Goal: Communication & Community: Answer question/provide support

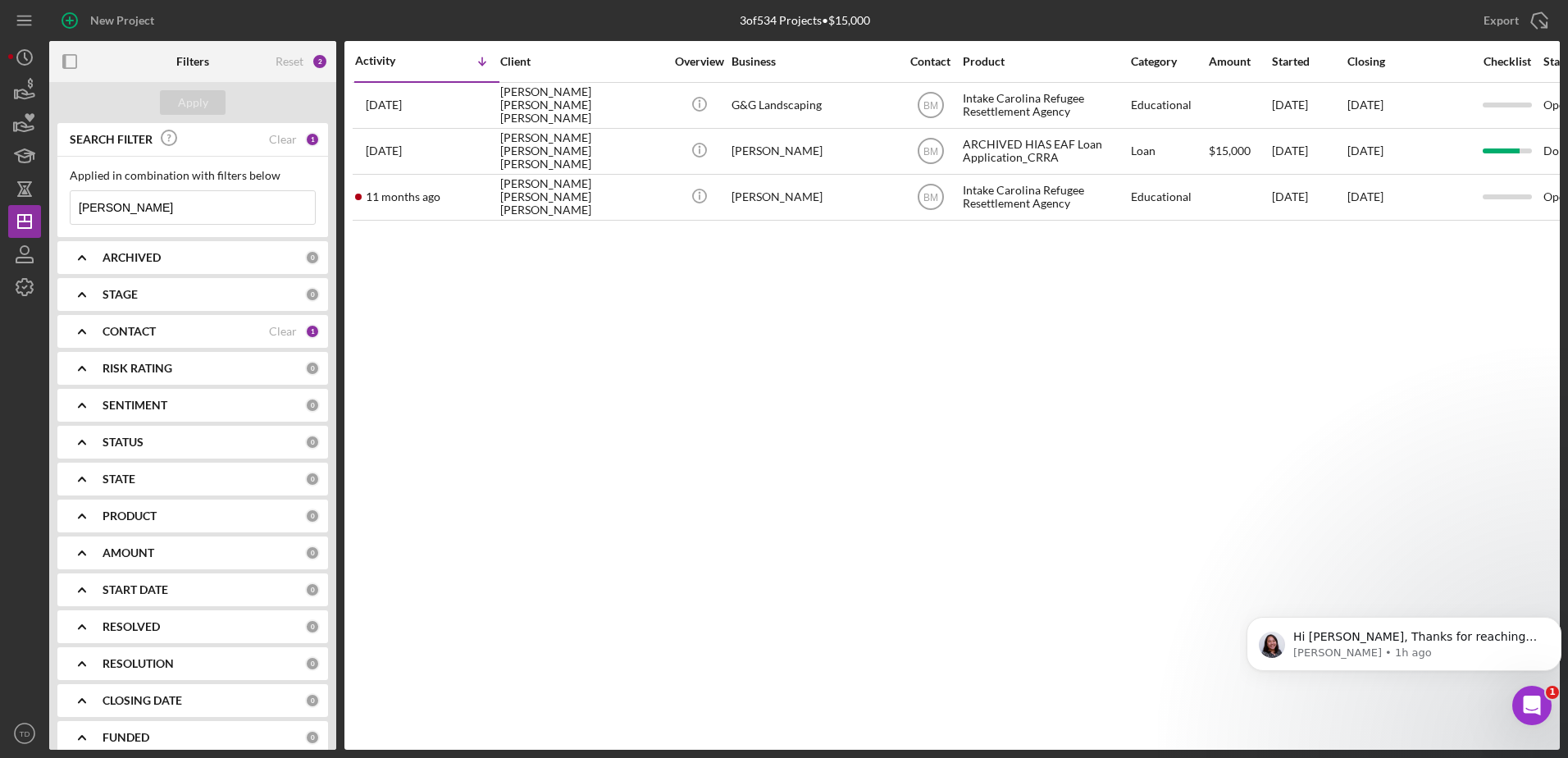
click at [1514, 693] on div "1" at bounding box center [1531, 705] width 39 height 39
click at [1530, 709] on icon "Open Intercom Messenger" at bounding box center [1532, 705] width 27 height 27
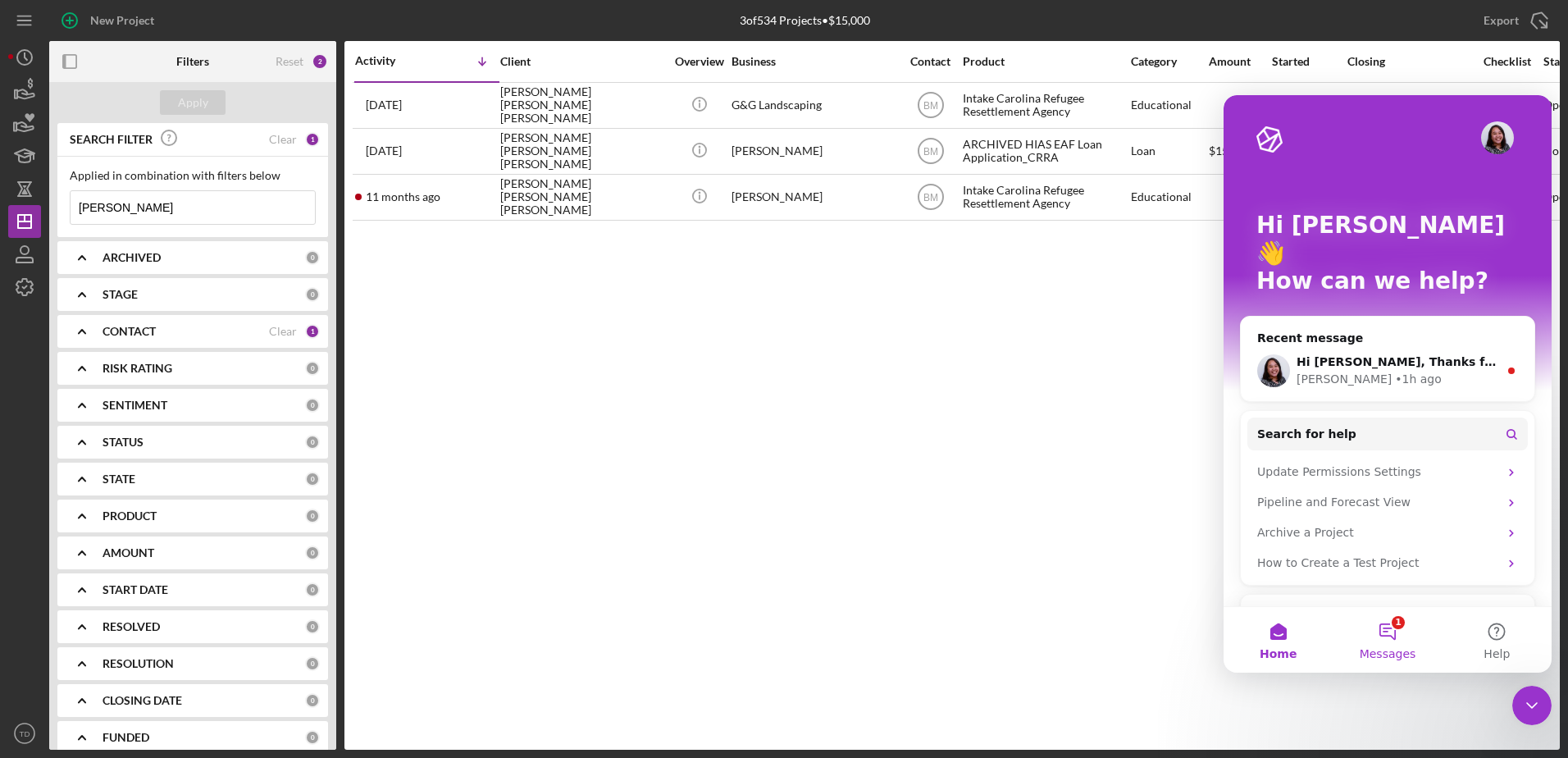
click at [1406, 628] on button "1 Messages" at bounding box center [1387, 639] width 109 height 65
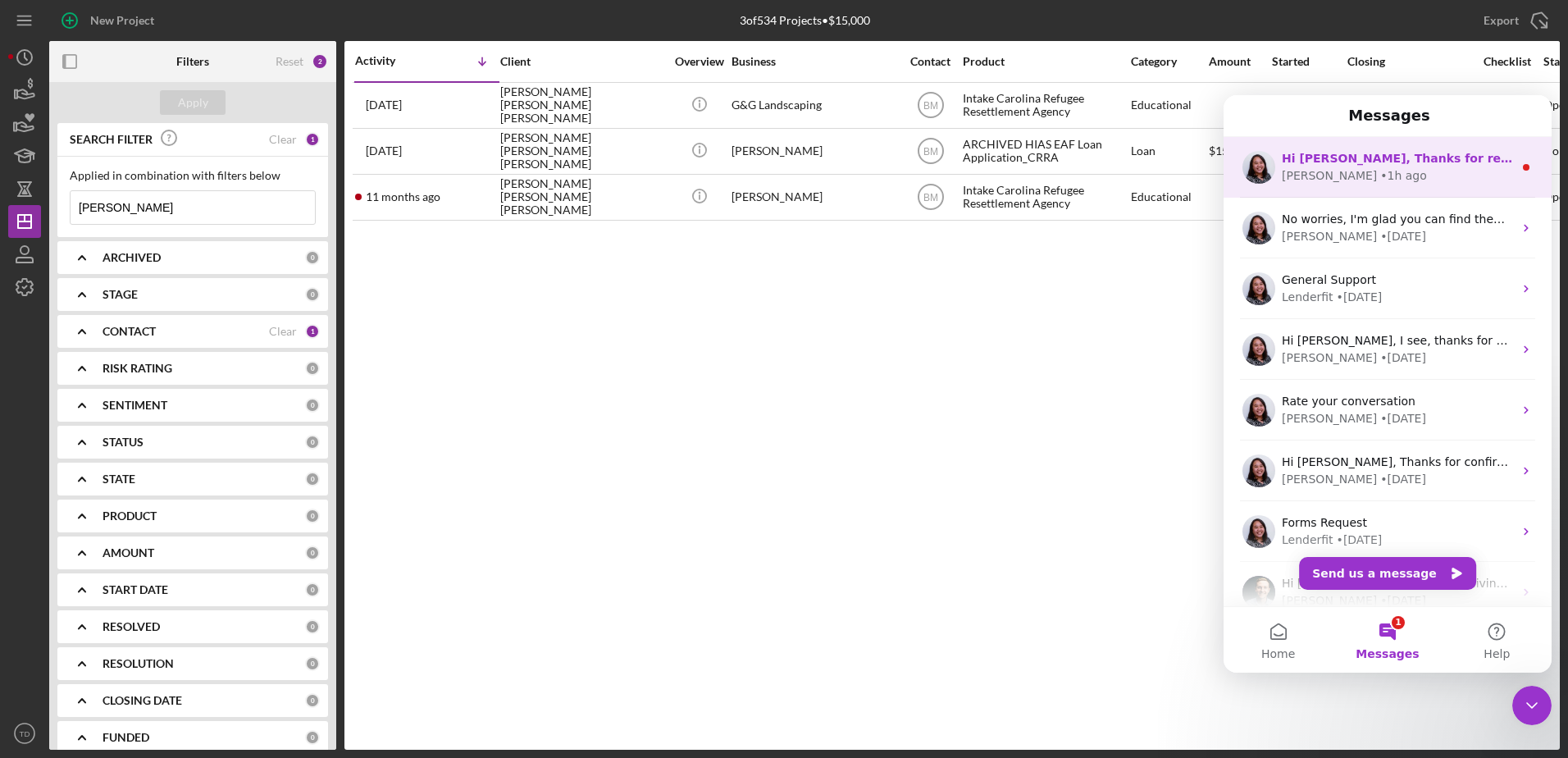
click at [1399, 189] on div "Hi [PERSON_NAME], Thanks for reaching out! I spoke to [PERSON_NAME] [DATE] as s…" at bounding box center [1387, 167] width 328 height 60
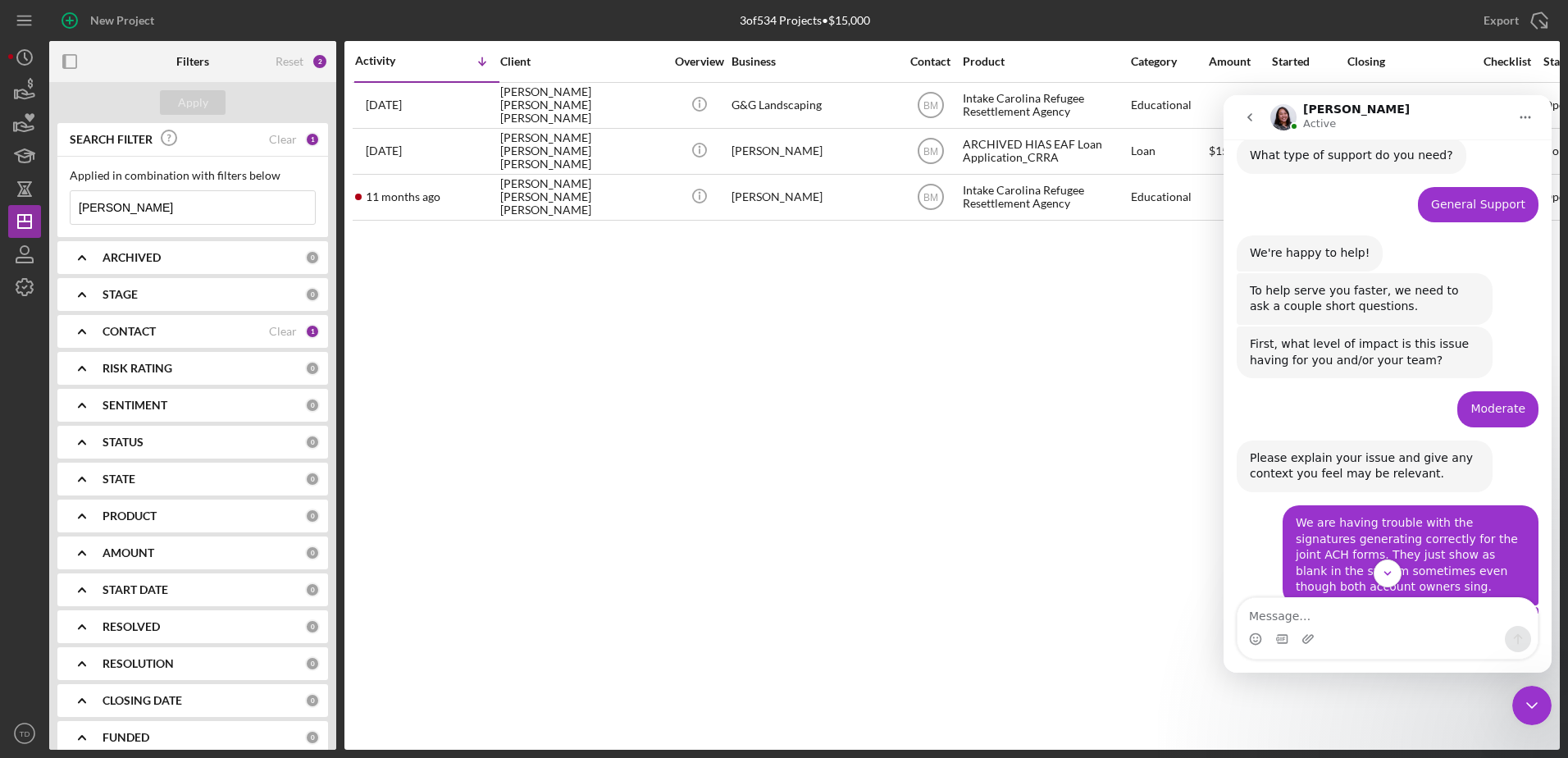
scroll to position [786, 0]
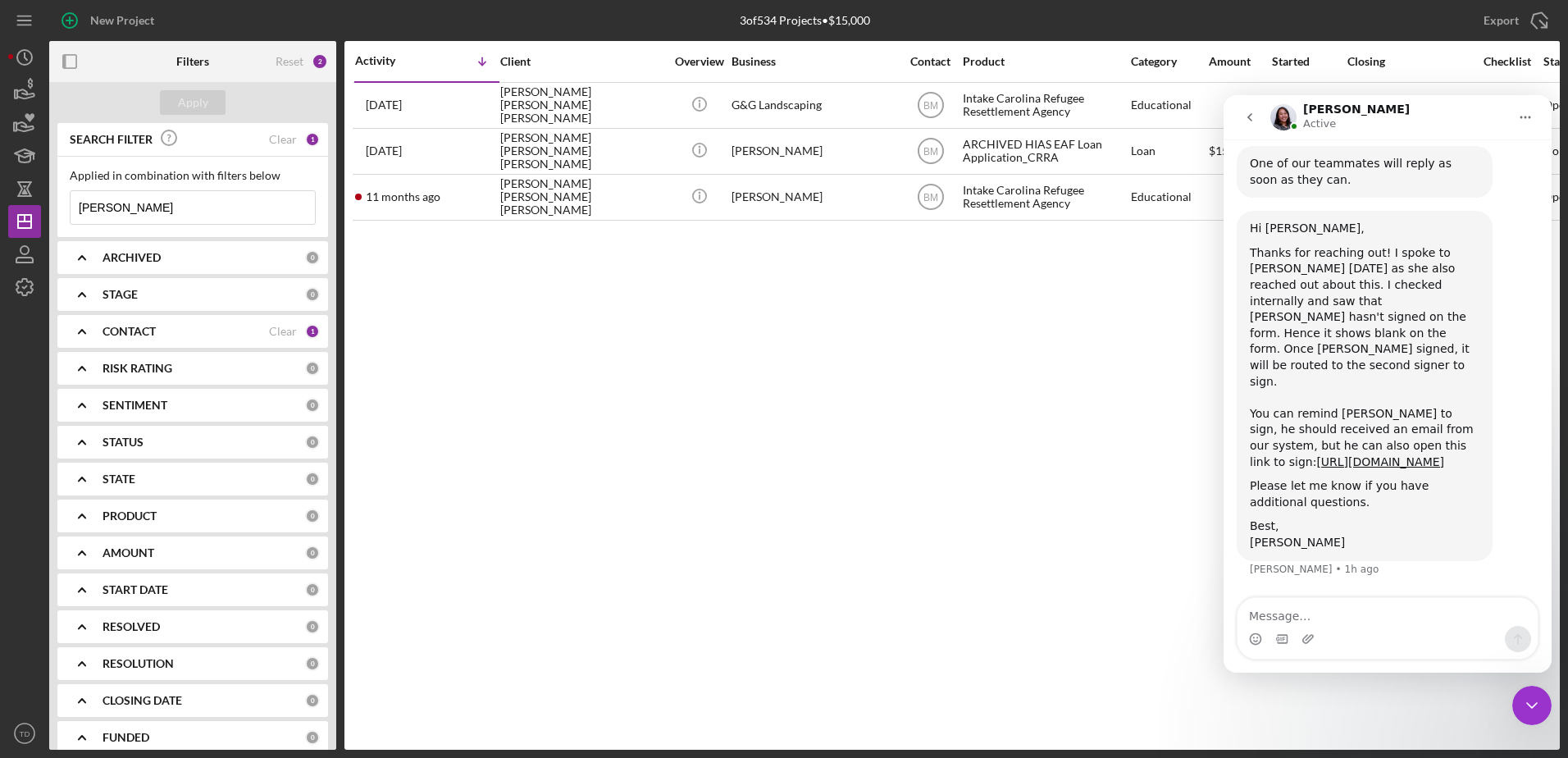
click at [1331, 650] on div "Intercom messenger" at bounding box center [1387, 638] width 300 height 26
click at [1335, 632] on div "Intercom messenger" at bounding box center [1387, 638] width 300 height 26
click at [1339, 602] on textarea "Message…" at bounding box center [1387, 611] width 300 height 28
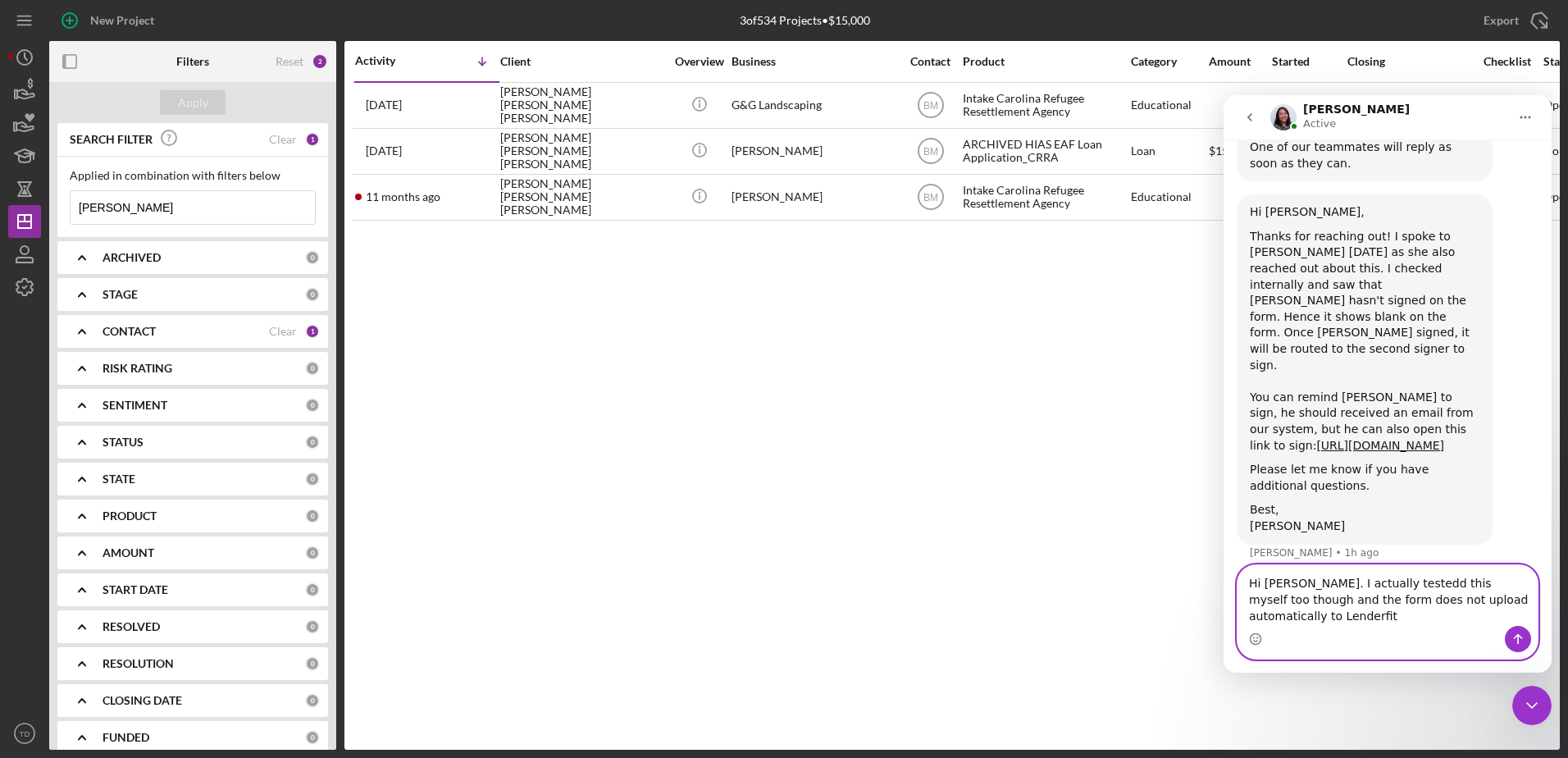
scroll to position [819, 0]
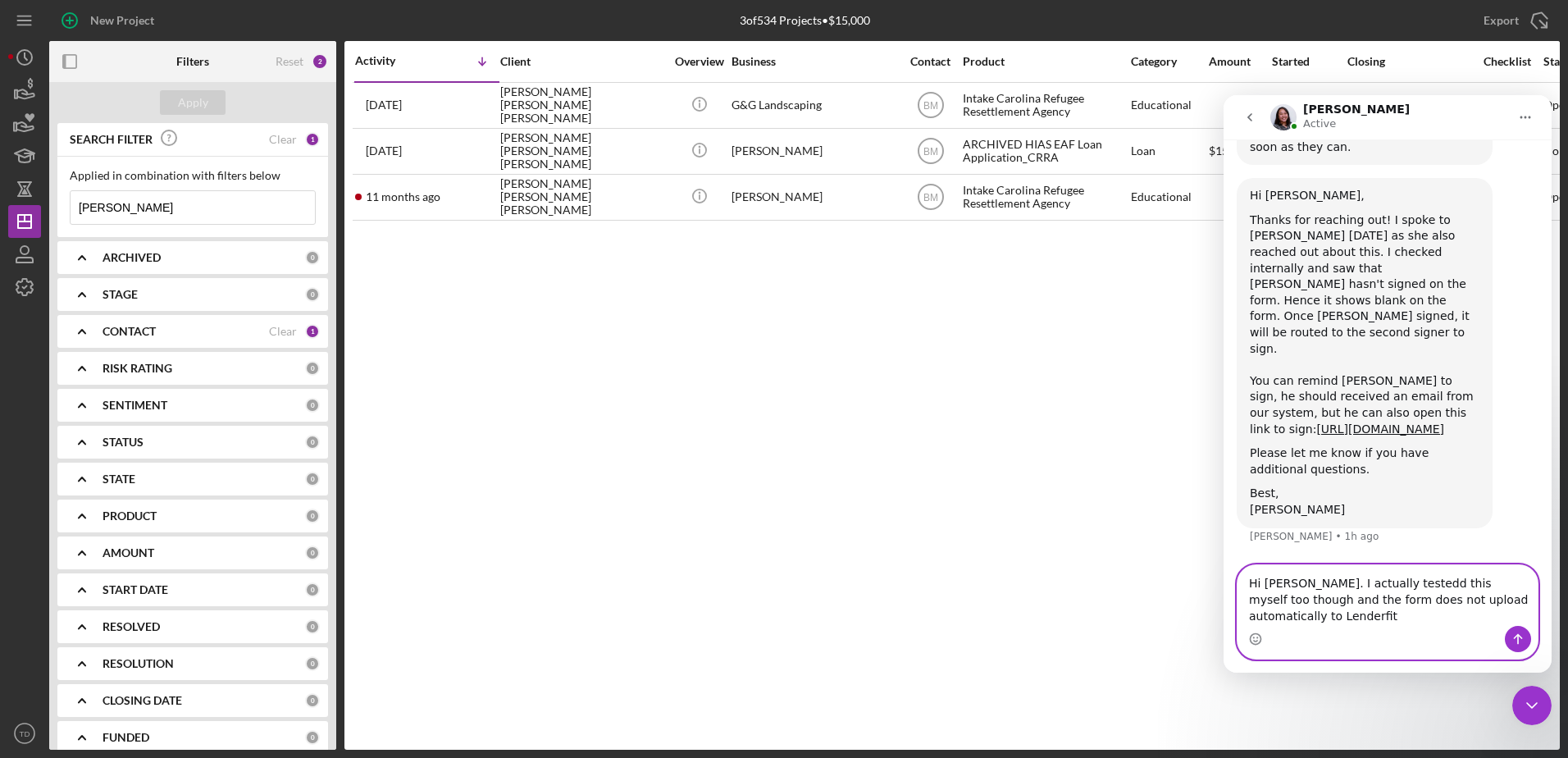
click at [1458, 582] on textarea "Hi [PERSON_NAME]. I actually testedd this myself too though and the form does n…" at bounding box center [1387, 596] width 300 height 60
click at [1288, 602] on textarea "Hi [PERSON_NAME]. I actually testedd this myself [DATE] too though and the form…" at bounding box center [1387, 596] width 300 height 60
click at [1436, 610] on textarea "Hi [PERSON_NAME]. I actually testedd this myself [DATE] too though in a test ap…" at bounding box center [1387, 587] width 300 height 77
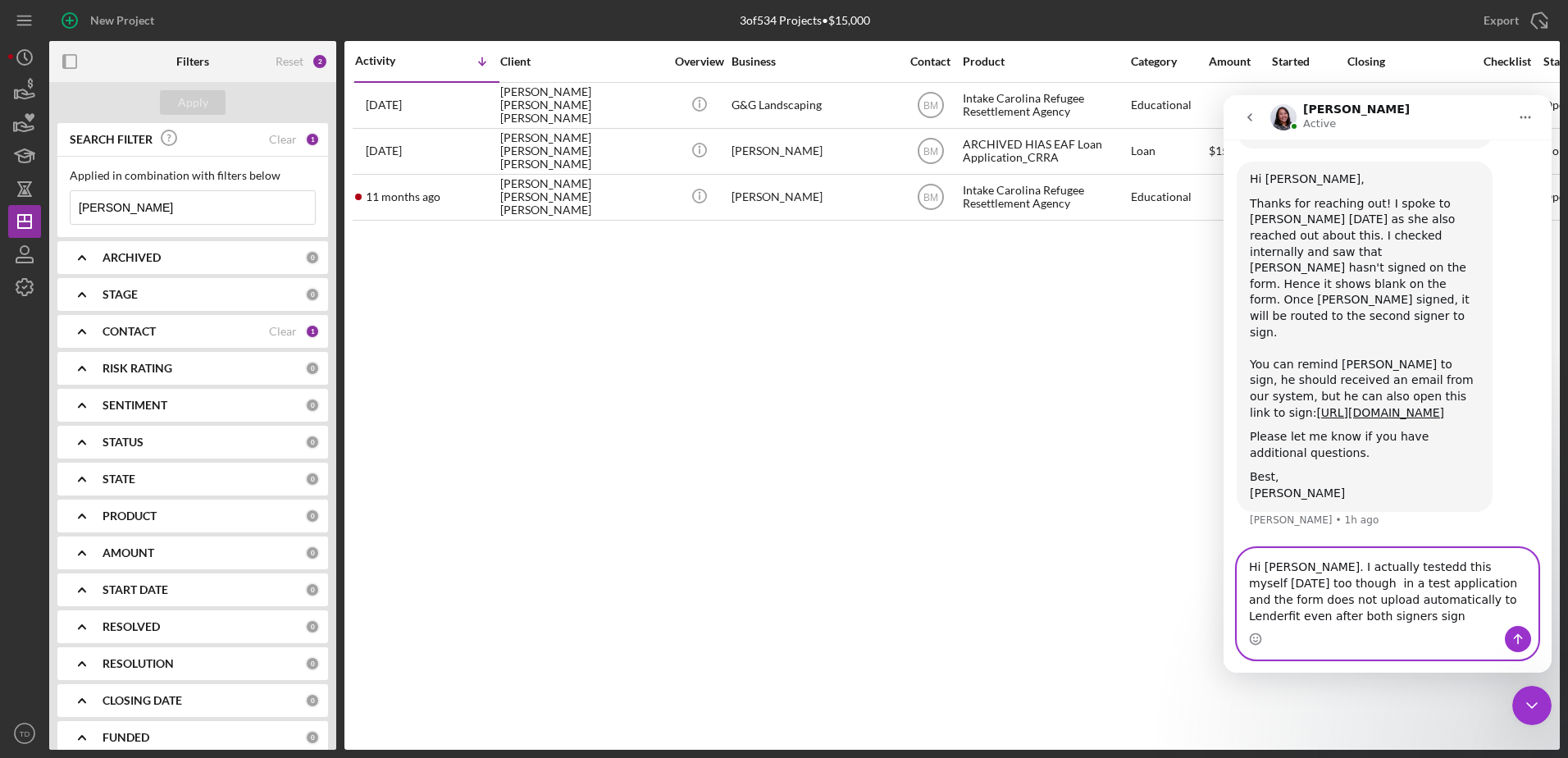
type textarea "Hi [PERSON_NAME]. I actually testedd this myself [DATE] too though in a test ap…"
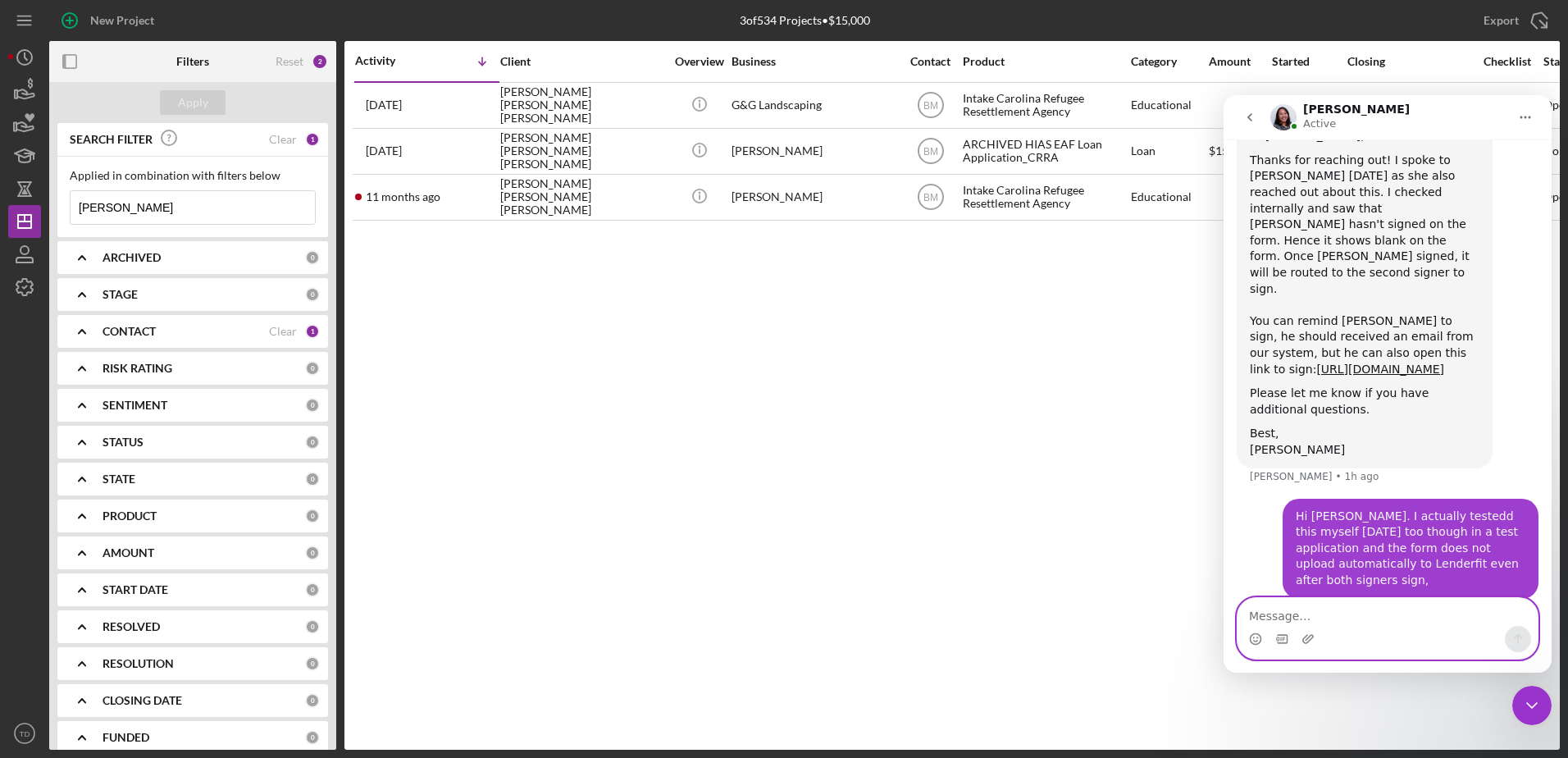
scroll to position [884, 0]
